Goal: Task Accomplishment & Management: Complete application form

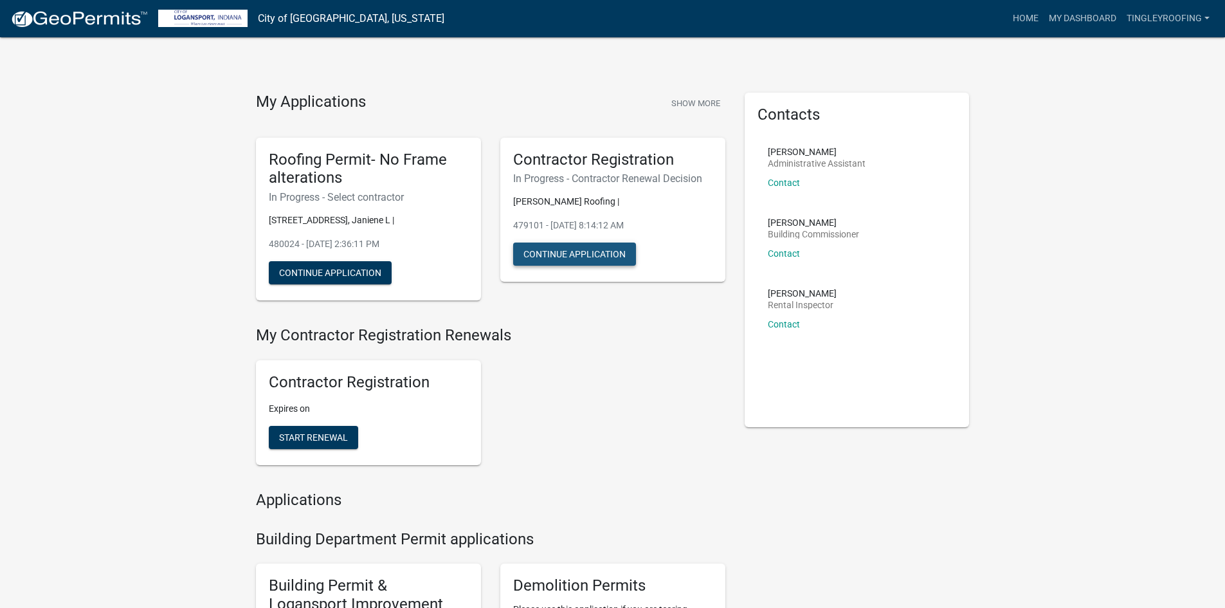
click at [572, 252] on button "Continue Application" at bounding box center [574, 253] width 123 height 23
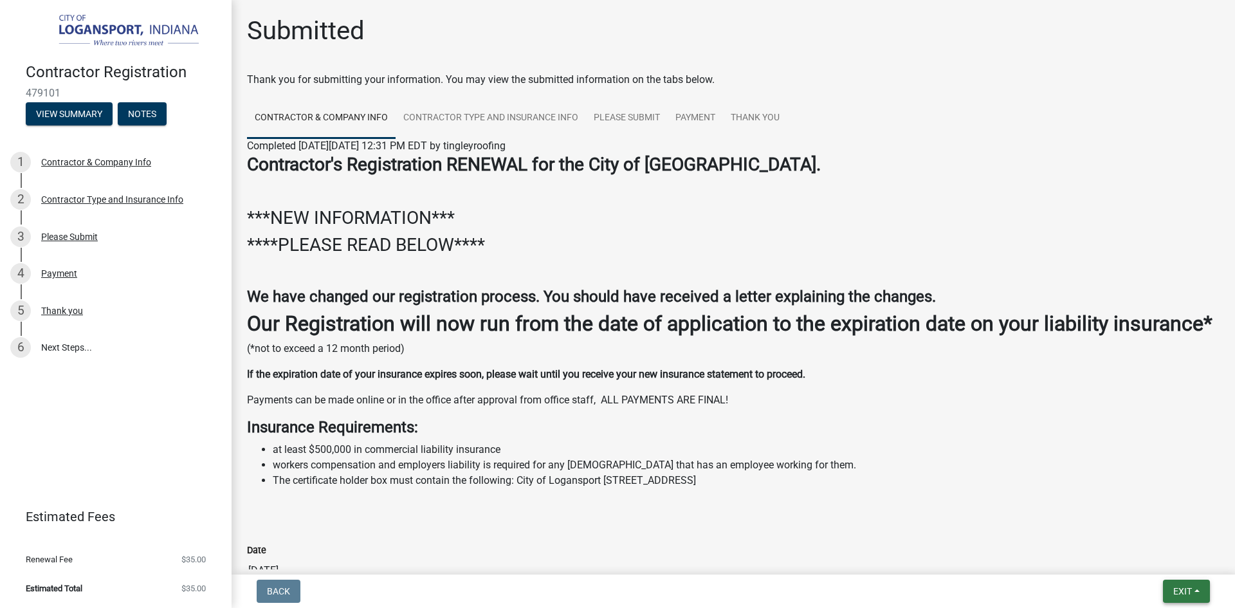
click at [1191, 599] on button "Exit" at bounding box center [1186, 590] width 47 height 23
click at [1167, 563] on button "Save & Exit" at bounding box center [1158, 557] width 103 height 31
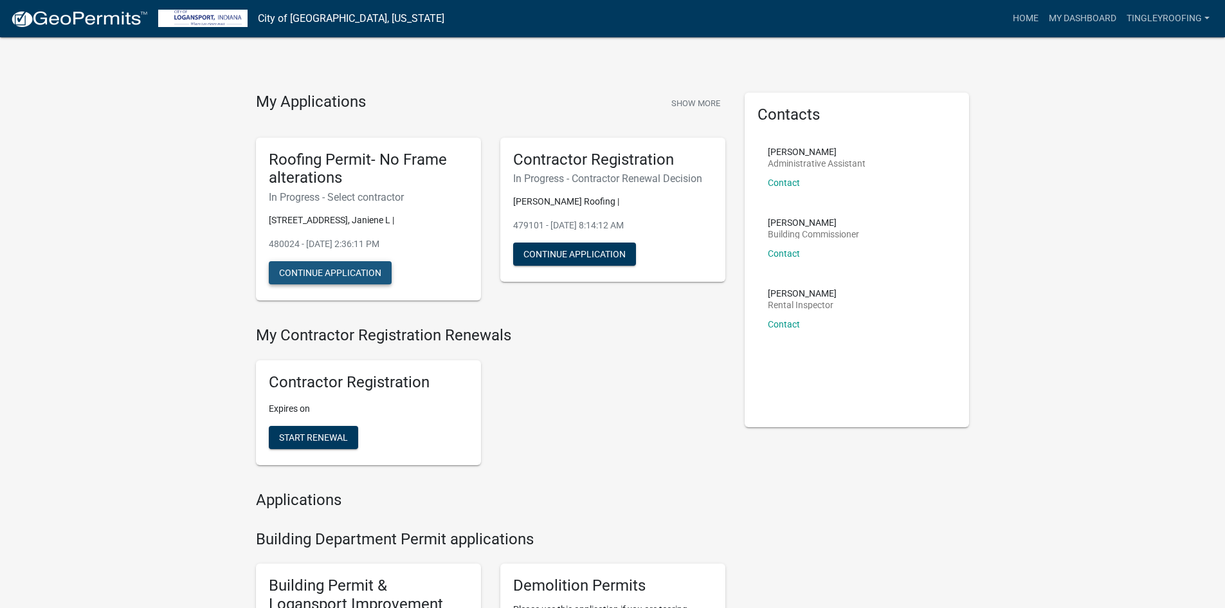
click at [332, 273] on button "Continue Application" at bounding box center [330, 272] width 123 height 23
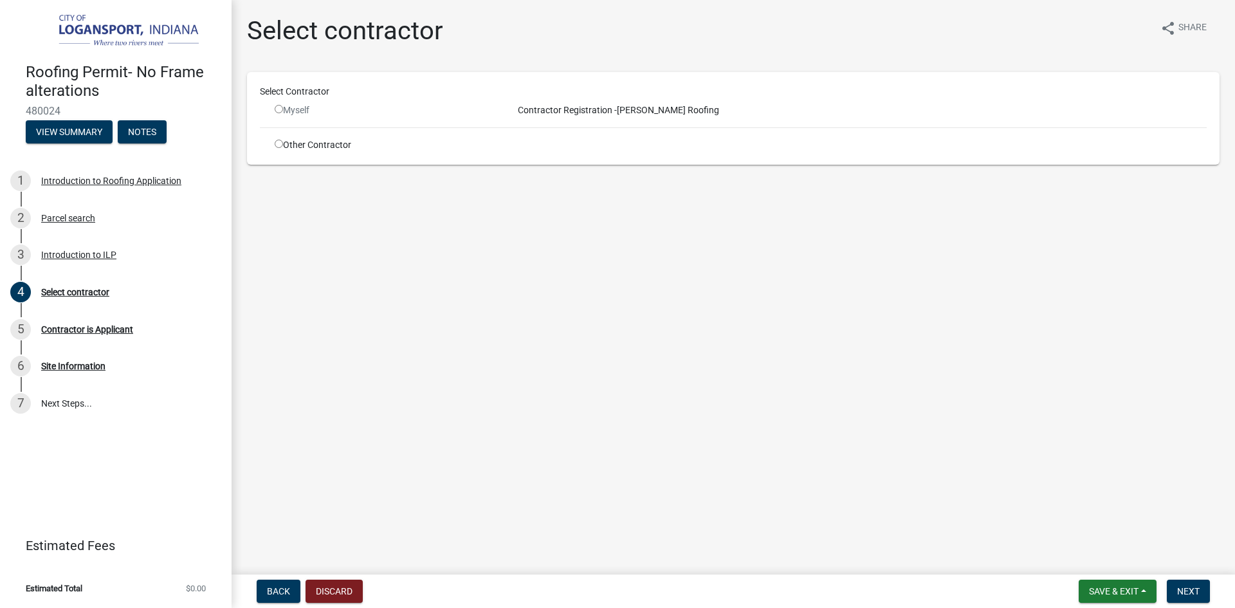
click at [275, 109] on input "radio" at bounding box center [279, 109] width 8 height 8
radio input "false"
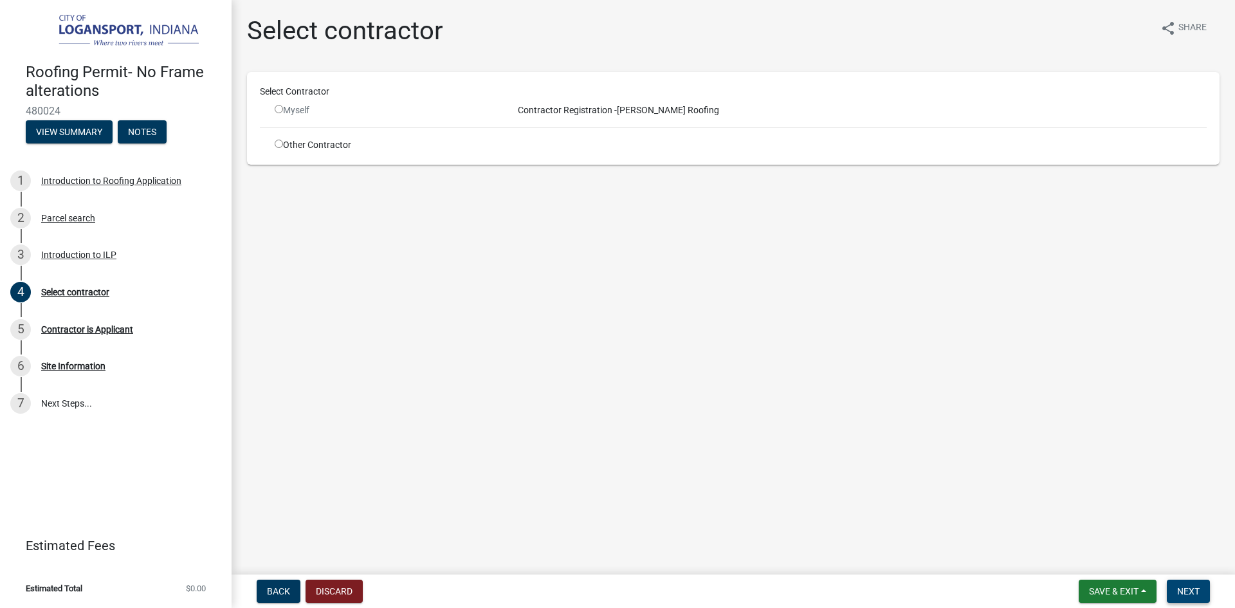
click at [1186, 588] on span "Next" at bounding box center [1188, 591] width 23 height 10
click at [1123, 598] on button "Save & Exit" at bounding box center [1117, 590] width 78 height 23
click at [1096, 558] on button "Save & Exit" at bounding box center [1104, 557] width 103 height 31
